Goal: Task Accomplishment & Management: Use online tool/utility

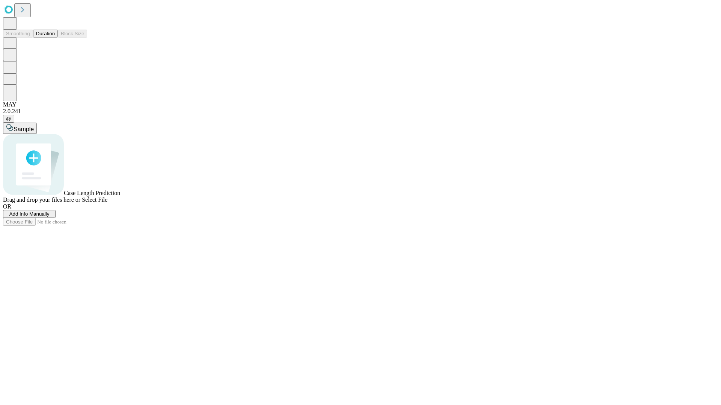
click at [55, 38] on button "Duration" at bounding box center [45, 34] width 25 height 8
click at [107, 203] on span "Select File" at bounding box center [95, 200] width 26 height 6
